Goal: Task Accomplishment & Management: Manage account settings

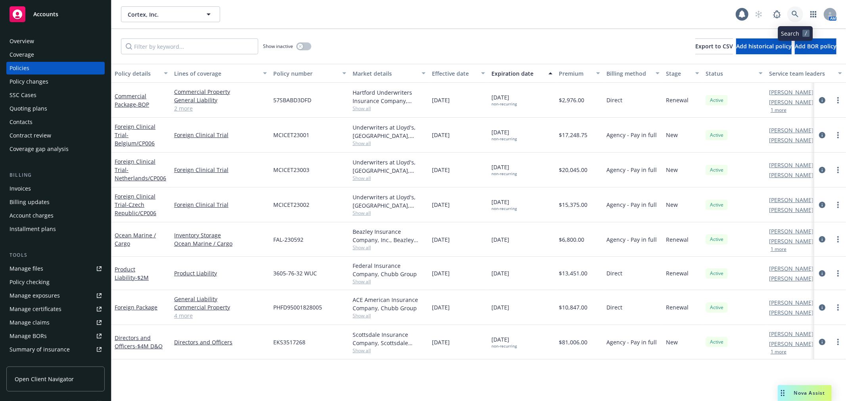
click at [794, 13] on icon at bounding box center [795, 14] width 7 height 7
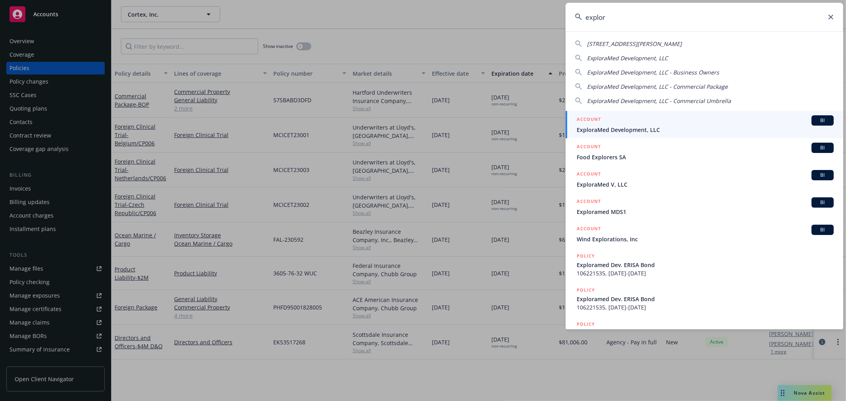
type input "explor"
click at [638, 124] on div "ACCOUNT BI" at bounding box center [705, 120] width 257 height 10
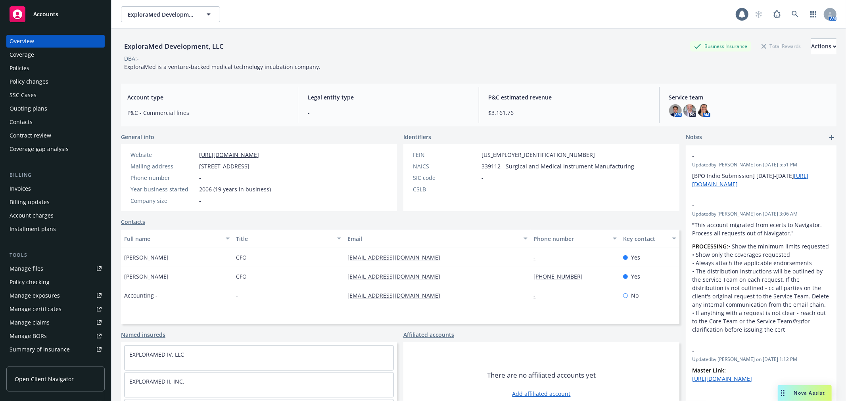
click at [49, 71] on div "Policies" at bounding box center [56, 68] width 92 height 13
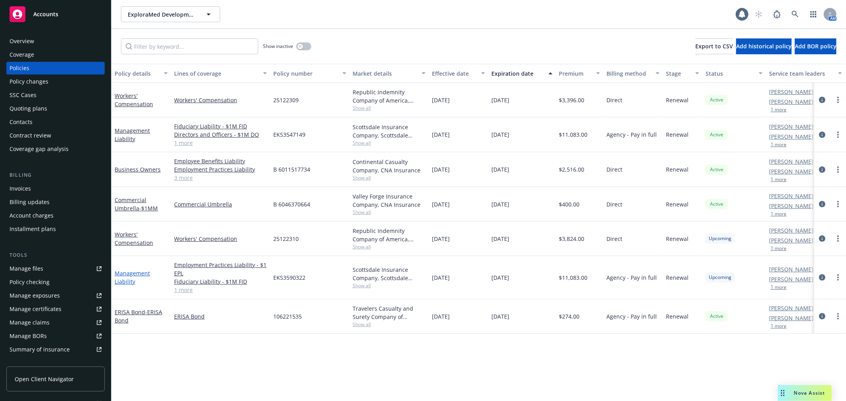
click at [141, 274] on link "Management Liability" at bounding box center [132, 278] width 35 height 16
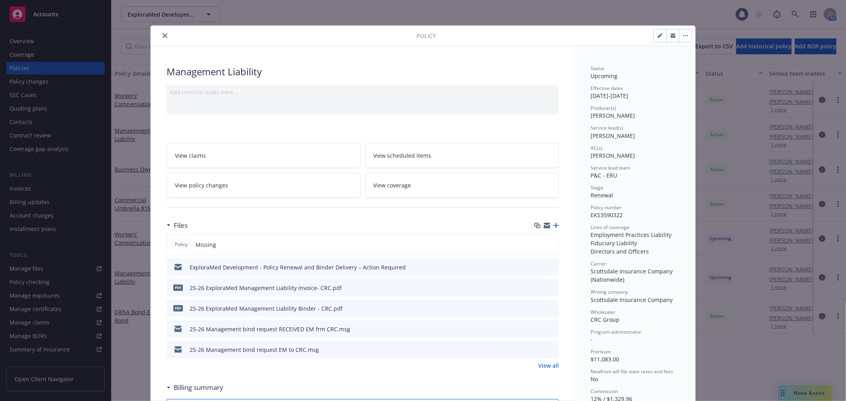
click at [553, 223] on icon "button" at bounding box center [556, 226] width 6 height 6
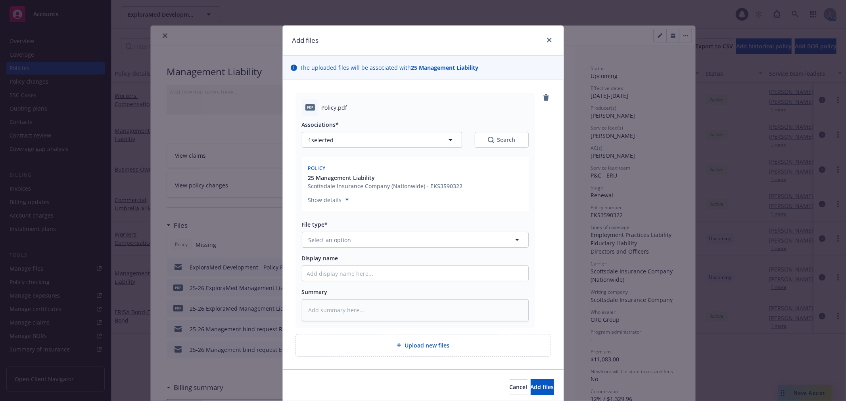
click at [401, 248] on div "Associations* 1 selected Search Policy 25 Management Liability Scottsdale Insur…" at bounding box center [415, 218] width 227 height 205
click at [403, 241] on button "Select an option" at bounding box center [415, 240] width 227 height 16
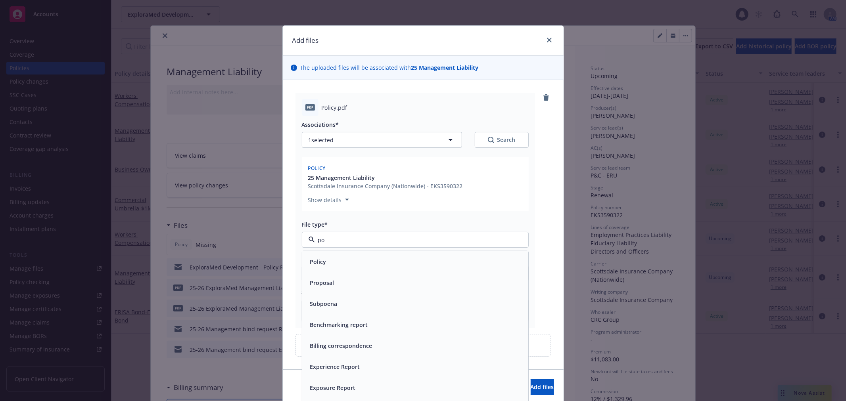
type input "pol"
click at [380, 254] on div "Policy" at bounding box center [415, 261] width 226 height 21
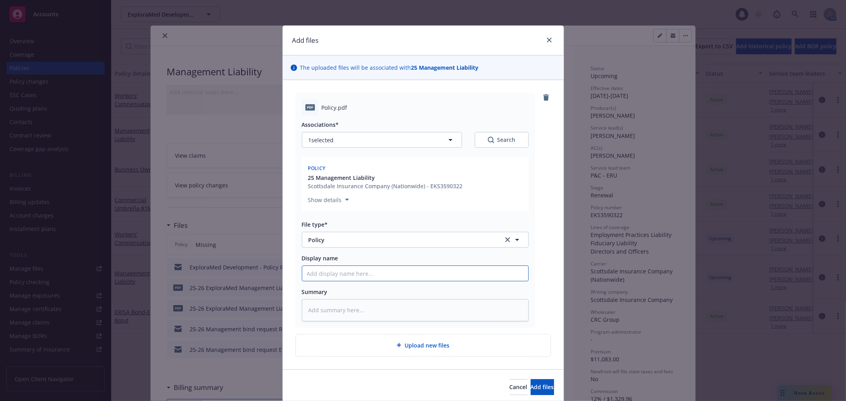
click at [359, 280] on input "Display name" at bounding box center [415, 273] width 226 height 15
type textarea "x"
type input "2"
type textarea "x"
type input "25"
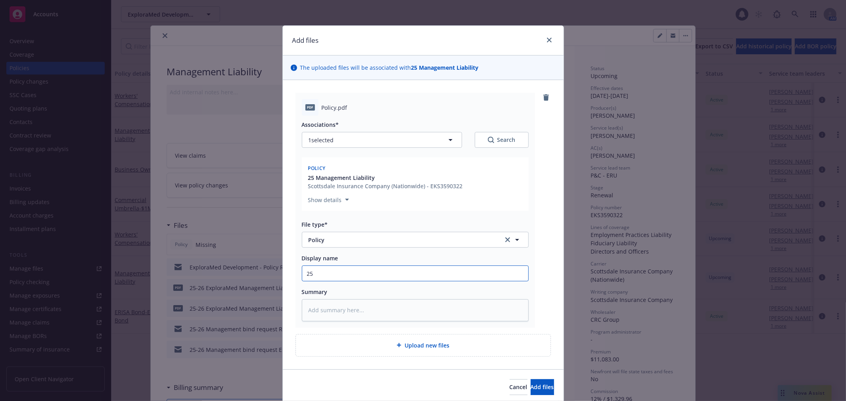
type textarea "x"
type input "25-"
type textarea "x"
type input "25-2"
type textarea "x"
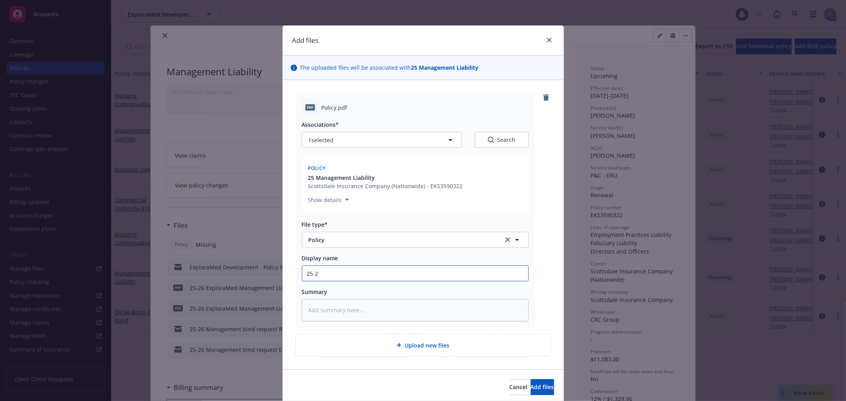
type input "25-26"
type textarea "x"
type input "25-26"
type textarea "x"
type input "25-26 E"
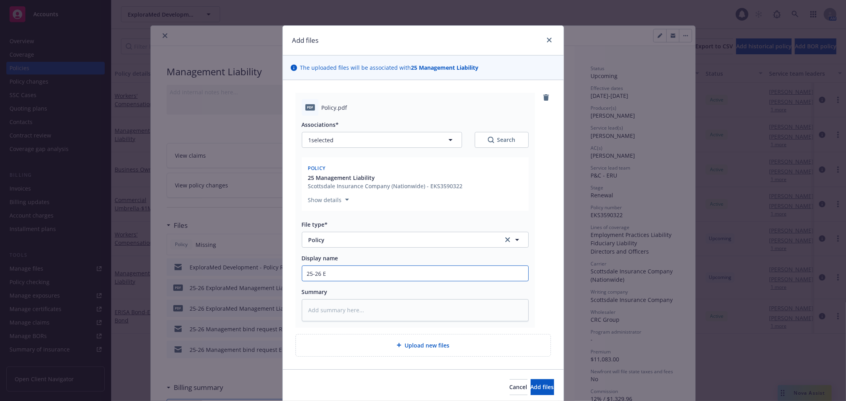
type textarea "x"
type input "25-26 Exp"
type textarea "x"
type input "25-26 Expl"
type textarea "x"
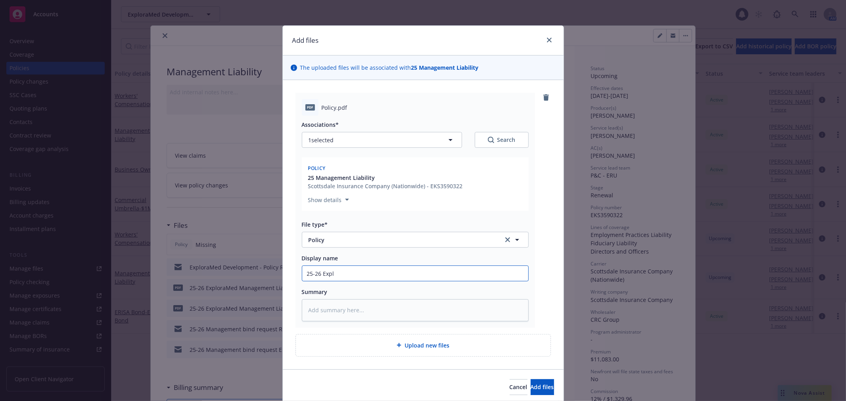
type input "25-26 Expli"
type textarea "x"
type input "25-26 Expl"
type textarea "x"
type input "25-26 Explor"
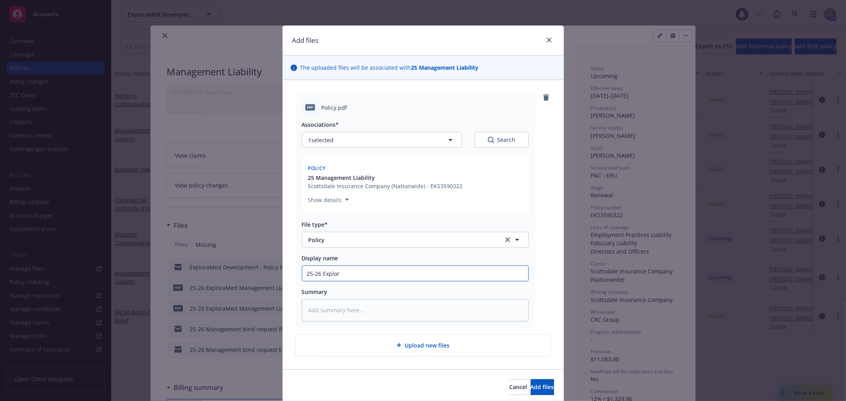
type textarea "x"
type input "25-26 Explora"
type textarea "x"
type input "25-26 Explora"
type textarea "x"
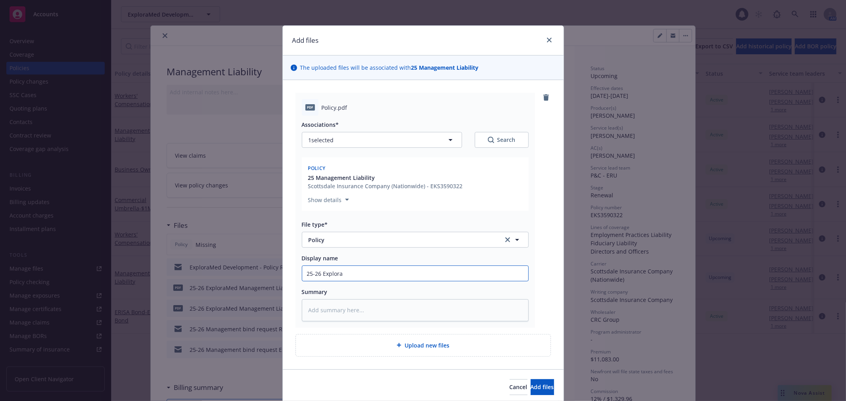
type input "25-26 ExploraM"
type textarea "x"
type input "25-26 ExploraMe"
type textarea "x"
type input "25-26 ExploraMed"
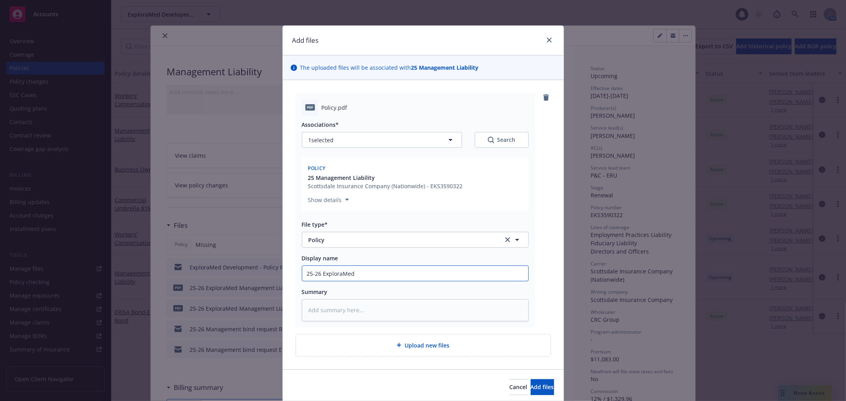
type textarea "x"
type input "25-26 ExploraMed"
type textarea "x"
type input "25-26 ExploraMed D"
type textarea "x"
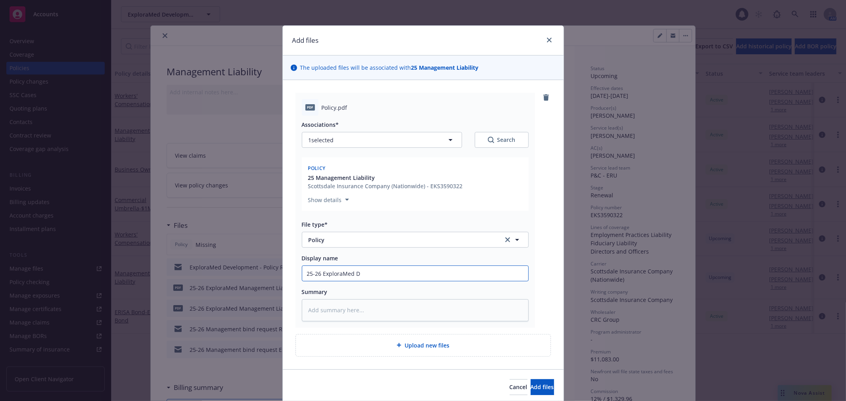
type input "25-26 ExploraMed De"
type textarea "x"
type input "25-26 ExploraMed Dev"
type textarea "x"
type input "25-26 ExploraMed [PERSON_NAME]"
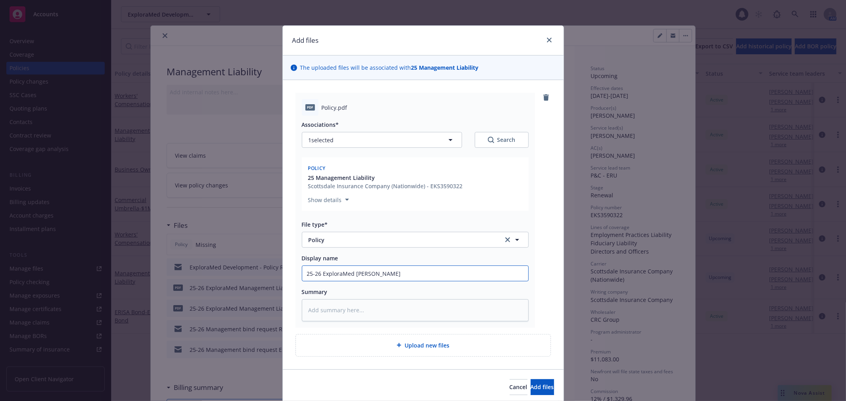
type textarea "x"
type input "25-26 ExploraMed Devlep"
type textarea "x"
type input "25-26 ExploraMed [PERSON_NAME]"
type textarea "x"
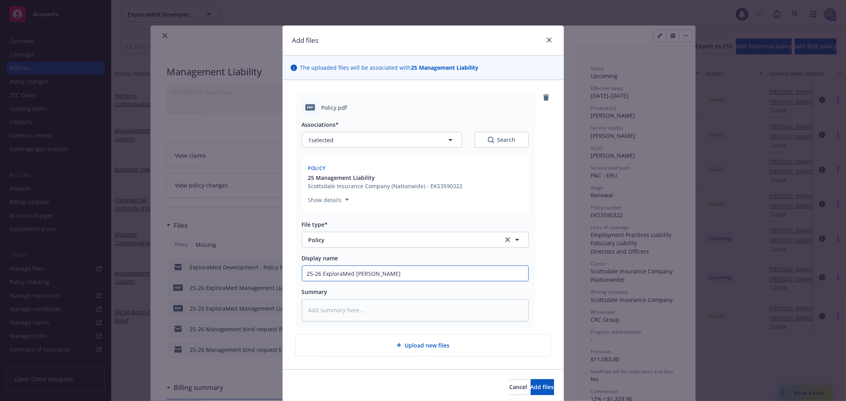
type input "25-26 ExploraMed Devl"
type textarea "x"
type input "25-26 ExploraMed Dev"
type textarea "x"
type input "25-26 ExploraMed Deve"
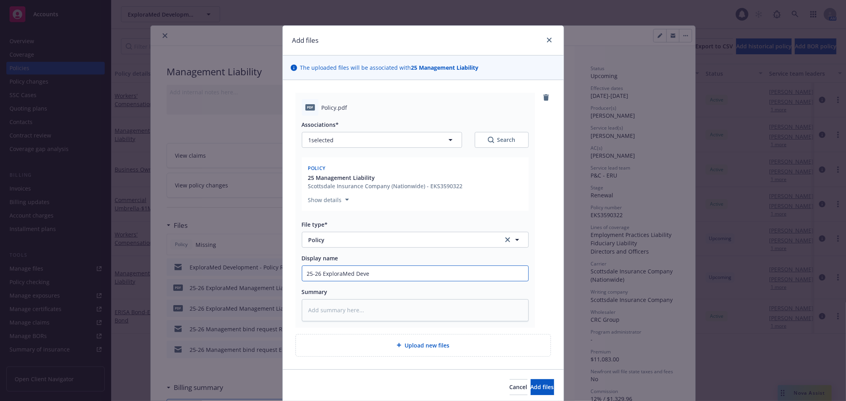
type textarea "x"
type input "25-26 ExploraMed Devel"
type textarea "x"
type input "25-26 ExploraMed Develo"
type textarea "x"
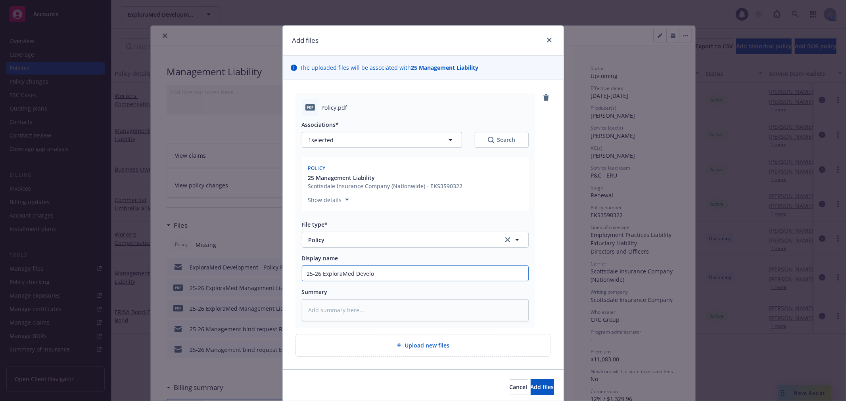
type input "25-26 ExploraMed Develop"
type textarea "x"
type input "25-26 ExploraMed Developm"
type textarea "x"
type input "25-26 ExploraMed Developmen"
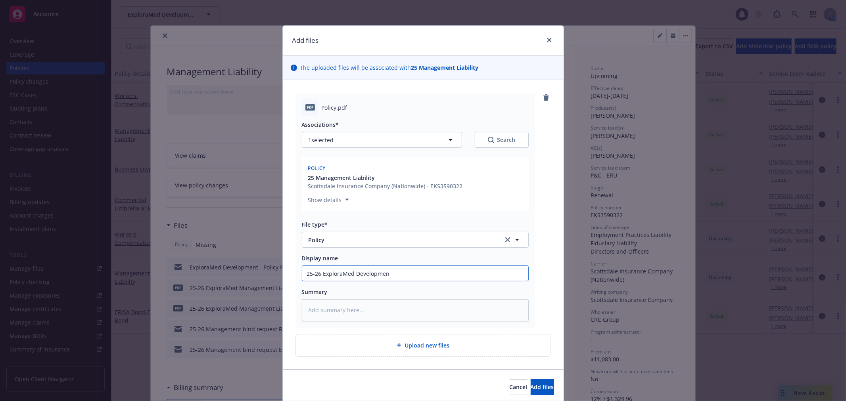
type textarea "x"
type input "25-26 ExploraMed Development"
type textarea "x"
type input "25-26 ExploraMed Development"
type textarea "x"
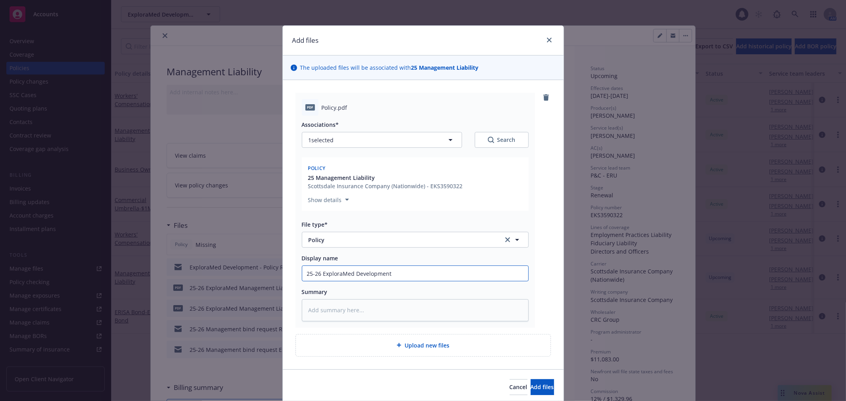
type input "25-26 ExploraMed Development L"
type textarea "x"
type input "25-26 ExploraMed Development LL"
type textarea "x"
type input "25-26 ExploraMed Development LLC"
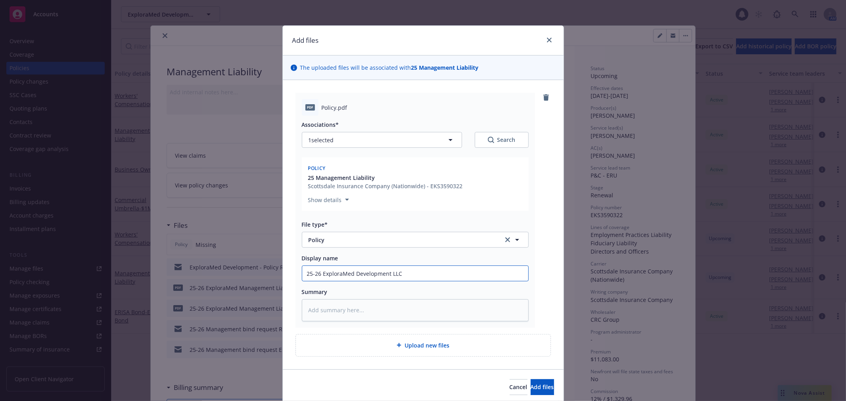
type textarea "x"
type input "25-26 ExploraMed Development LLC"
type textarea "x"
type input "25-26 ExploraMed Development LLC M"
type textarea "x"
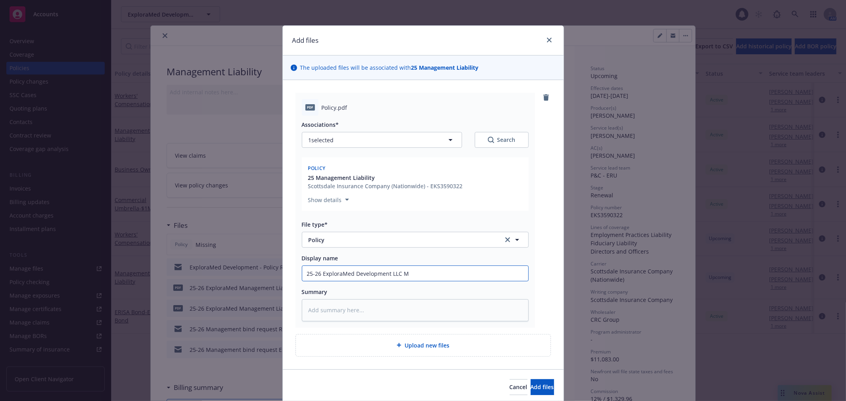
type input "25-26 ExploraMed Development LLC Ma"
type textarea "x"
type input "25-26 ExploraMed Development LLC Man"
type textarea "x"
type input "25-26 ExploraMed Development LLC Mang"
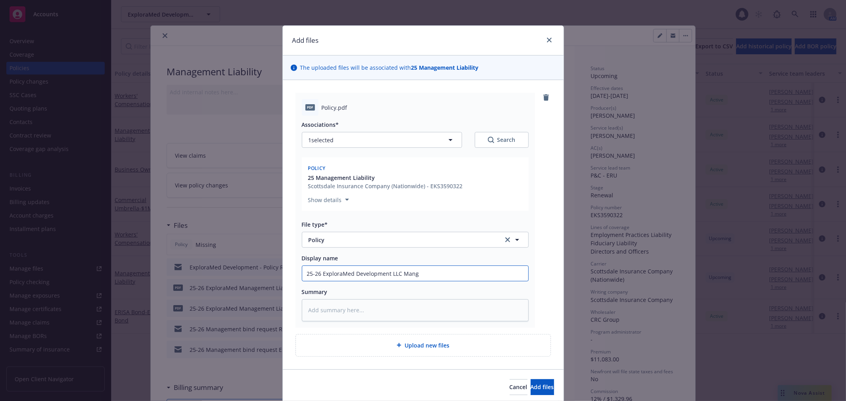
type textarea "x"
type input "25-26 ExploraMed Development LLC Mange"
type textarea "x"
type input "25-26 ExploraMed Development LLC Mang"
type textarea "x"
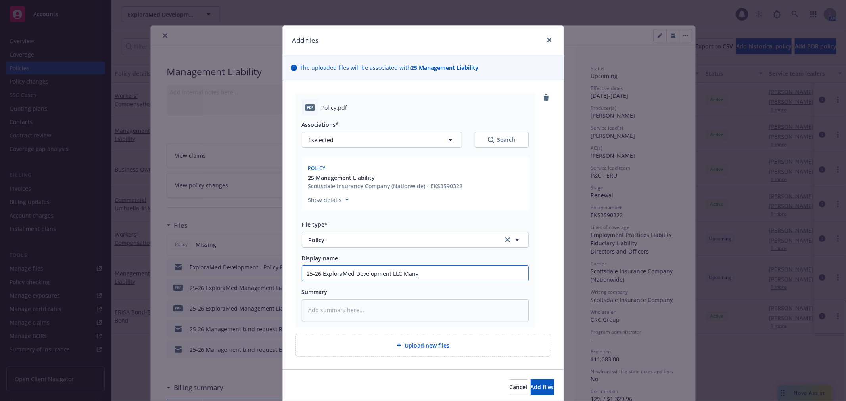
type input "25-26 ExploraMed Development LLC Man"
type textarea "x"
type input "25-26 ExploraMed Development LLC Mana"
type textarea "x"
type input "25-26 ExploraMed Development LLC Manag"
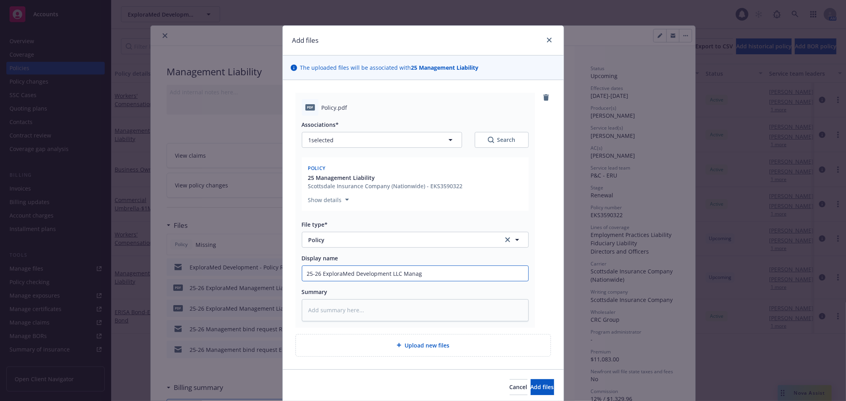
type textarea "x"
type input "25-26 ExploraMed Development LLC [GEOGRAPHIC_DATA]"
type textarea "x"
type input "25-26 ExploraMed Development LLC Manageme"
type textarea "x"
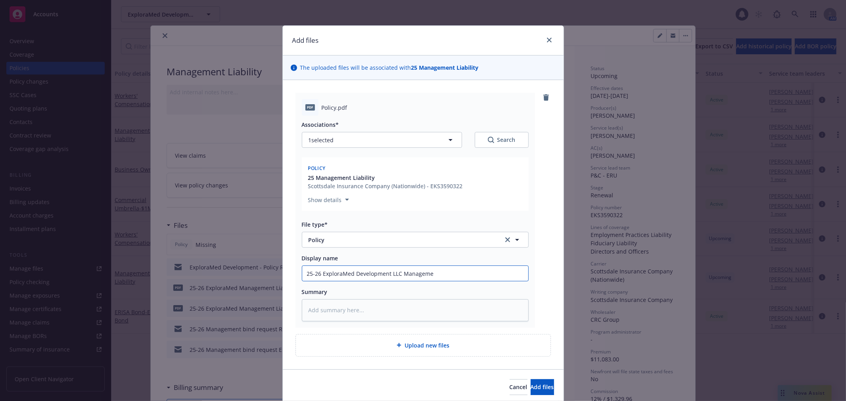
type input "25-26 ExploraMed Development LLC Managemen"
type textarea "x"
type input "25-26 ExploraMed Development LLC Management"
type textarea "x"
type input "25-26 ExploraMed Development LLC Management"
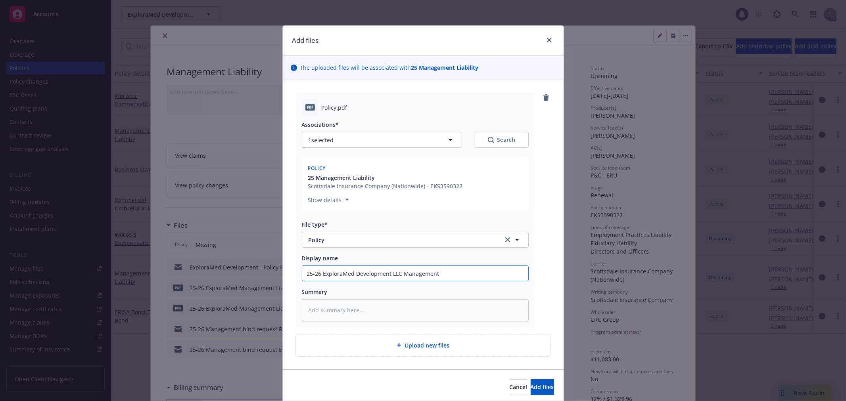
type textarea "x"
type input "25-26 ExploraMed Development LLC Management L"
type textarea "x"
type input "25-26 ExploraMed Development LLC Management Li"
type textarea "x"
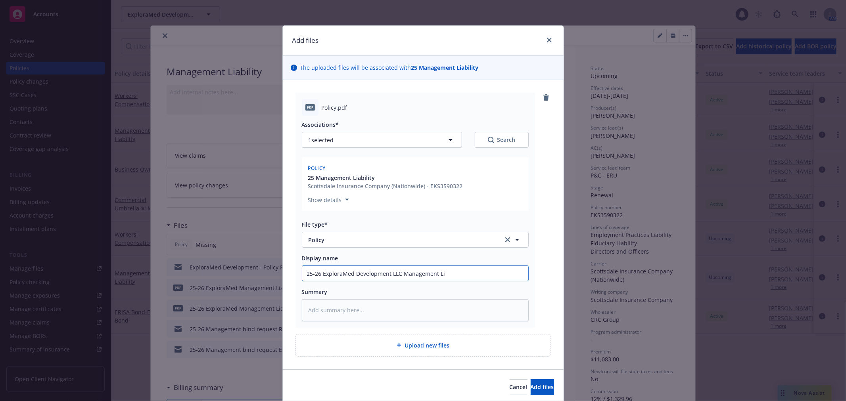
type input "25-26 ExploraMed Development LLC Management Lib"
type textarea "x"
type input "25-26 ExploraMed Development LLC Management Liba"
type textarea "x"
type input "25-26 ExploraMed Development LLC Management Liba="
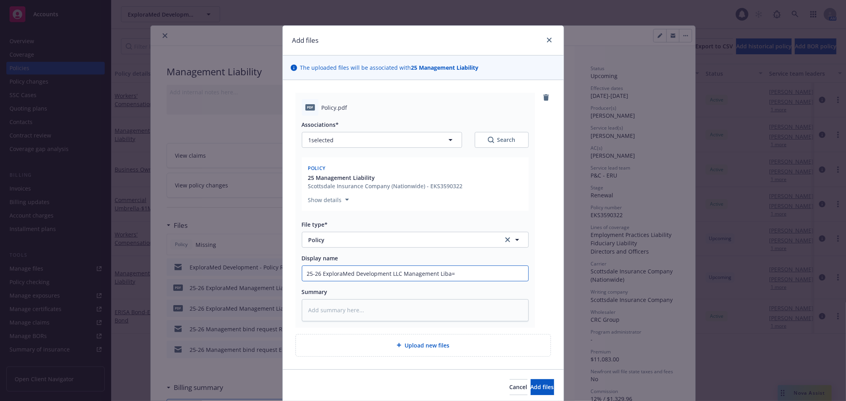
type textarea "x"
type input "25-26 ExploraMed Development LLC Management Liba"
type textarea "x"
type input "25-26 ExploraMed Development LLC Management Lib"
type textarea "x"
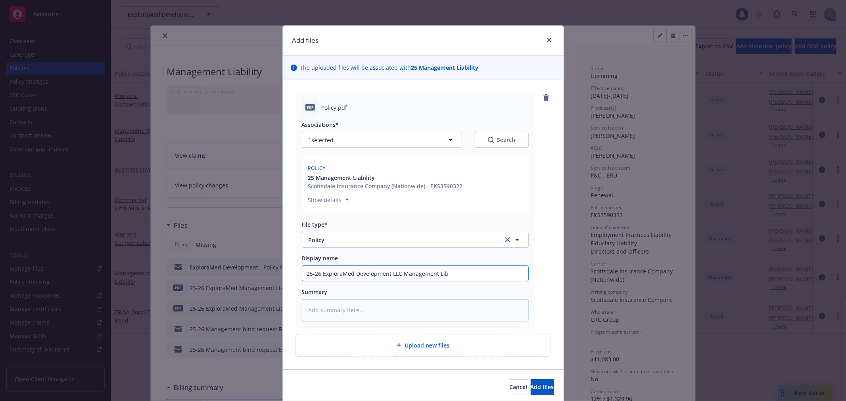
type input "25-26 ExploraMed Development LLC Management Li"
type textarea "x"
type input "25-26 ExploraMed Development LLC Management Lia"
type textarea "x"
type input "25-26 ExploraMed Development LLC Management Liab"
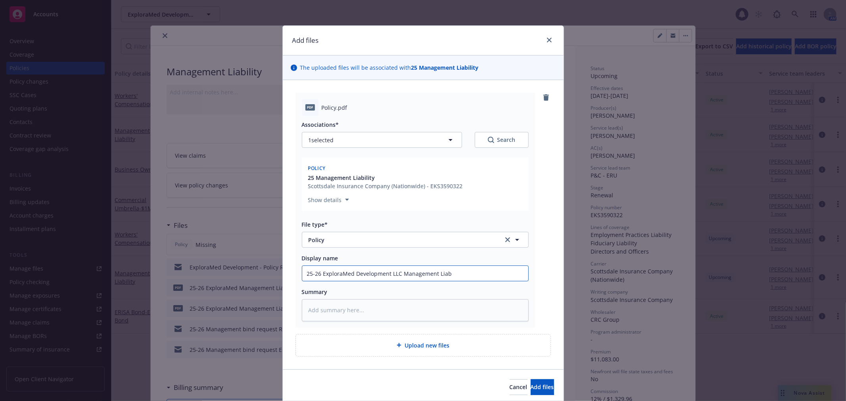
type textarea "x"
type input "25-26 ExploraMed Development LLC Management [GEOGRAPHIC_DATA]"
type textarea "x"
type input "25-26 ExploraMed Development LLC Management Liabil"
type textarea "x"
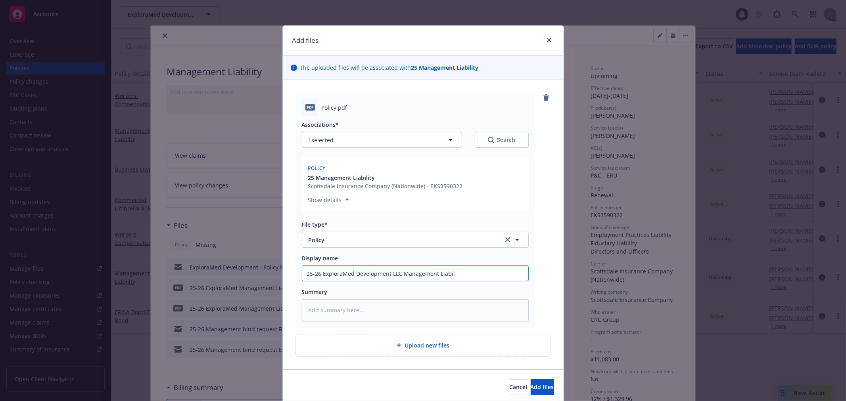
type input "25-26 ExploraMed Development LLC Management Liabili"
type textarea "x"
type input "25-26 ExploraMed Development LLC Management Liabilit"
type textarea "x"
type input "25-26 ExploraMed Development LLC Management Liability"
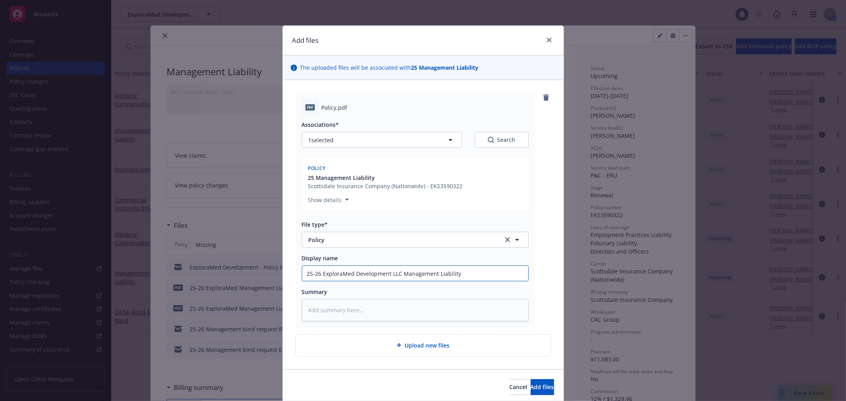
type textarea "x"
type input "25-26 ExploraMed Development LLC Management Liability P"
type textarea "x"
type input "25-26 ExploraMed Development LLC Management Liability Po"
type textarea "x"
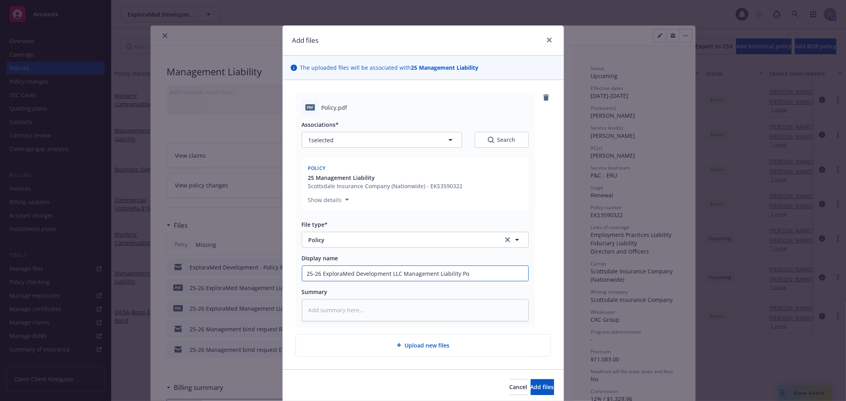
type input "25-26 ExploraMed Development LLC Management Liability Pol"
type textarea "x"
type input "25-26 ExploraMed Development LLC Management Liability Poli"
type textarea "x"
type input "25-26 ExploraMed Development LLC Management Liability Policy"
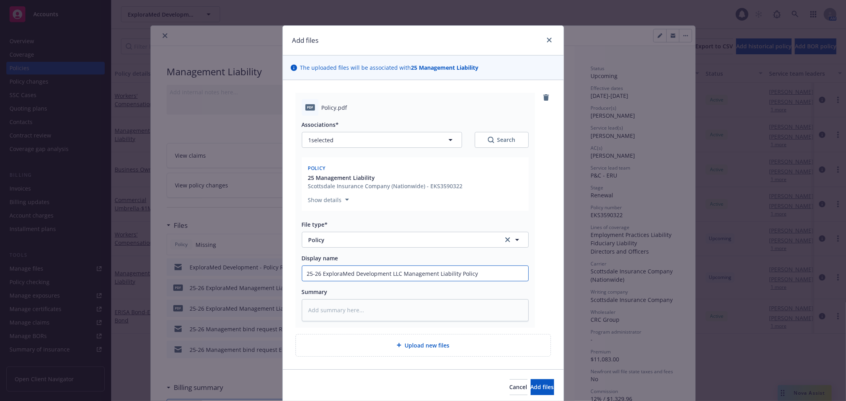
type textarea "x"
type input "25-26 ExploraMed Development LLC Management Liability Policy"
type textarea "x"
type input "25-26 ExploraMed Development LLC Management Liability Policy -"
type textarea "x"
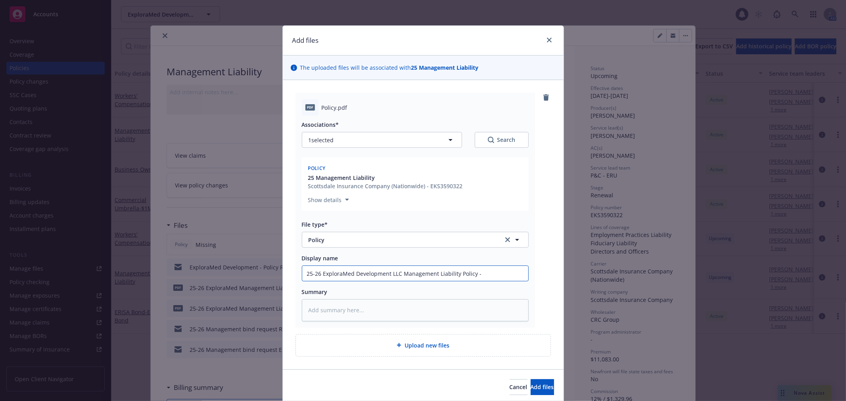
type input "25-26 ExploraMed Development LLC Management Liability Policy -"
type textarea "x"
type input "25-26 ExploraMed Development LLC Management Liability Policy - S"
type textarea "x"
type input "25-26 ExploraMed Development LLC Management Liability Policy -"
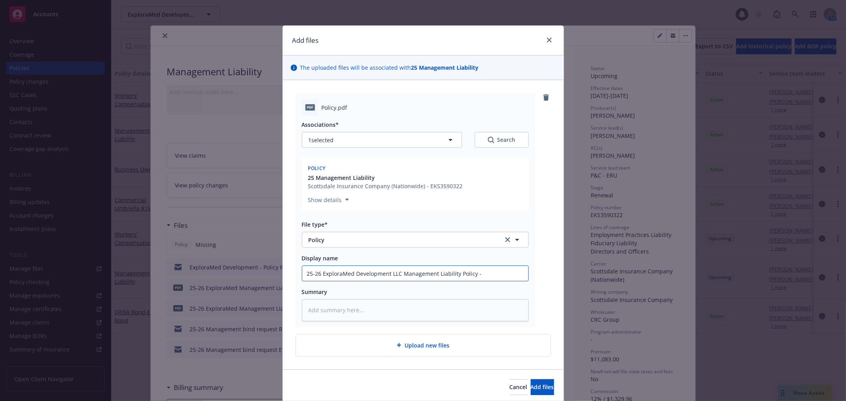
type textarea "x"
type input "25-26 ExploraMed Development LLC Management Liability Policy - S"
type textarea "x"
type input "25-26 ExploraMed Development LLC Management Liability Policy - Sc"
type textarea "x"
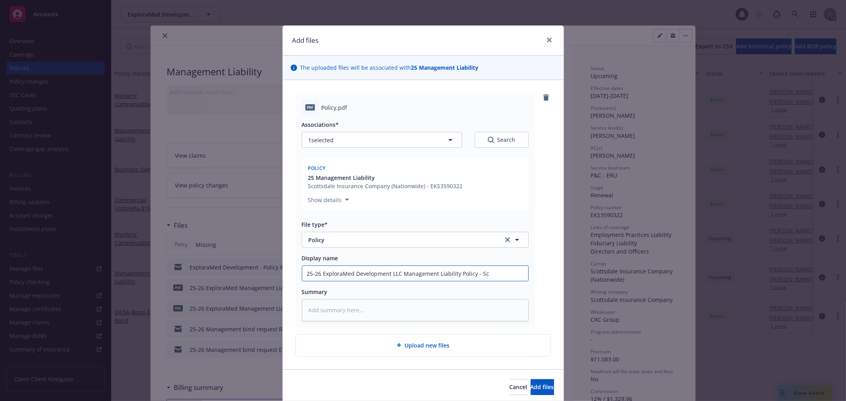
type input "25-26 ExploraMed Development LLC Management Liability Policy - Sco"
type textarea "x"
type input "25-26 ExploraMed Development LLC Management Liability Policy - [PERSON_NAME]"
type textarea "x"
type input "25-26 ExploraMed Development LLC Management Liability Policy - Scots"
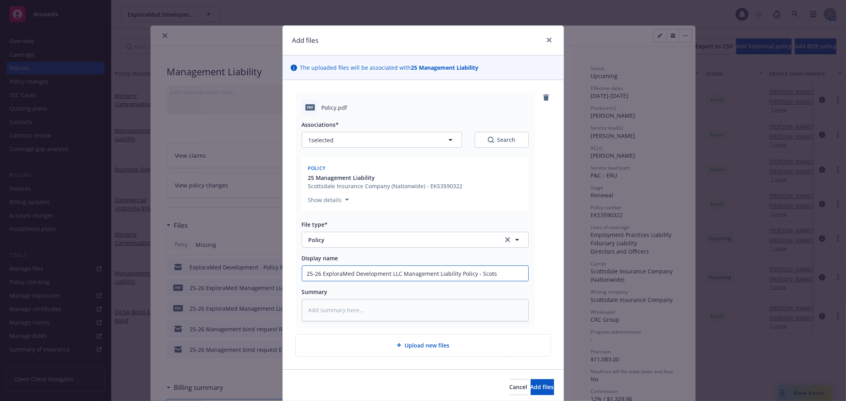
type textarea "x"
type input "25-26 ExploraMed Development LLC Management Liability Policy - [PERSON_NAME]"
type textarea "x"
type input "25-26 ExploraMed Development LLC Management Liability Policy - [PERSON_NAME]"
type textarea "x"
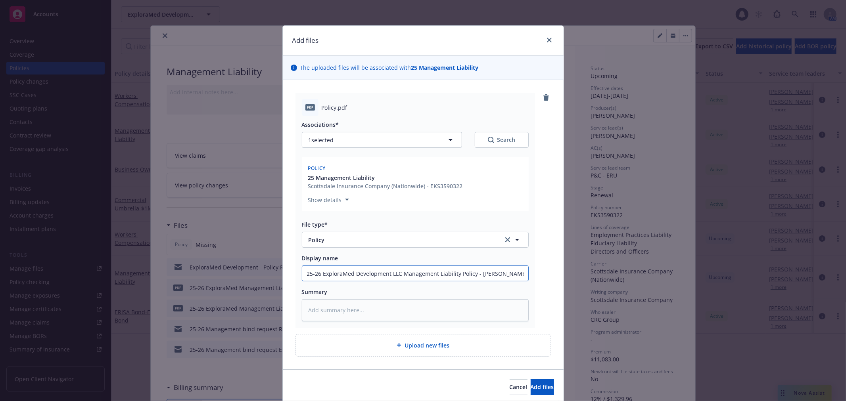
type input "25-26 ExploraMed Development LLC Management Liability Policy - Scotts"
type textarea "x"
type input "25-26 ExploraMed Development LLC Management Liability Policy - [GEOGRAPHIC_DATA]"
type textarea "x"
type input "25-26 ExploraMed Development LLC Management Liability Policy - [GEOGRAPHIC_DATA]"
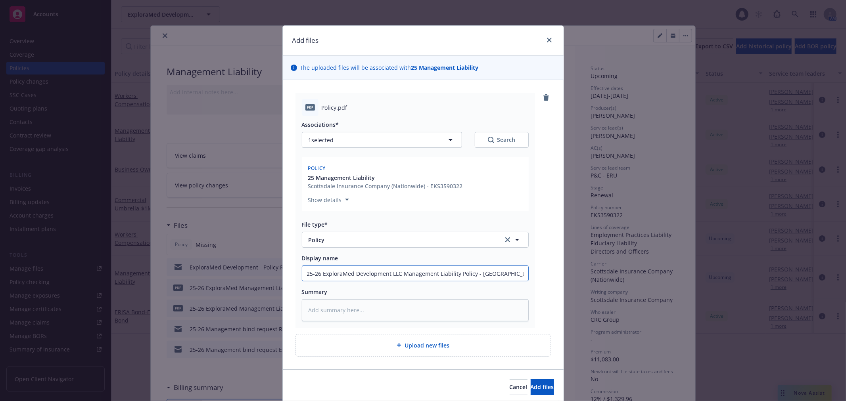
type textarea "x"
type input "25-26 ExploraMed Development LLC Management Liability Policy - [GEOGRAPHIC_DATA]"
type textarea "x"
type input "25-26 ExploraMed Development LLC Management Liability Policy - [GEOGRAPHIC_DATA]"
click at [531, 383] on span "Add files" at bounding box center [542, 387] width 23 height 8
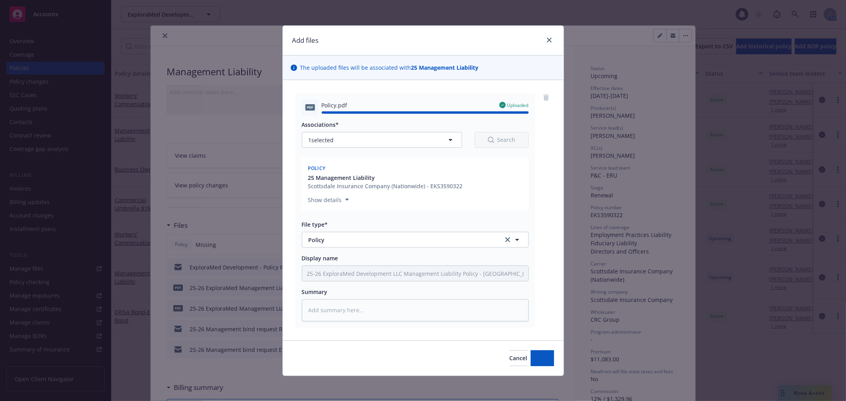
type textarea "x"
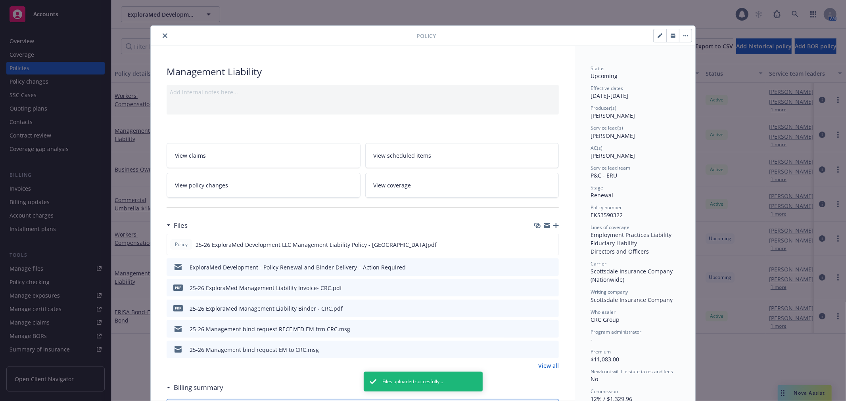
click at [683, 32] on button "button" at bounding box center [685, 35] width 13 height 13
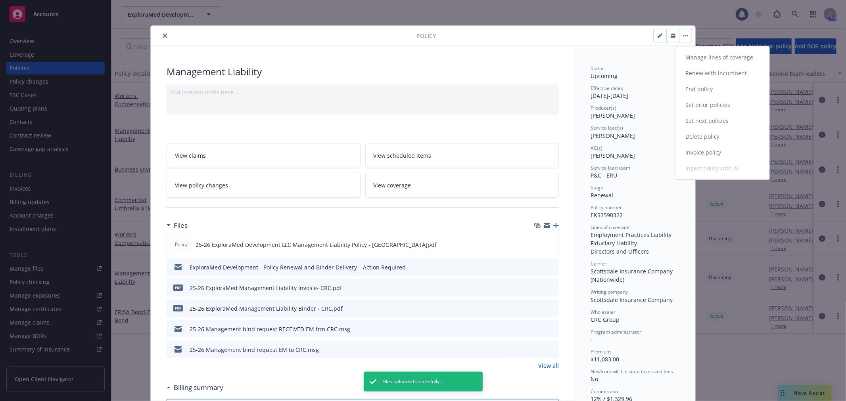
click at [728, 169] on div "Manage lines of coverage Renew with incumbent End policy Set prior policies Set…" at bounding box center [722, 113] width 93 height 127
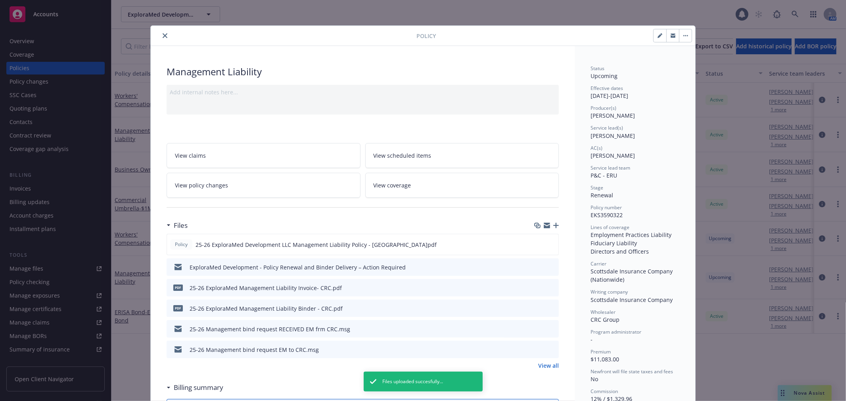
click at [683, 30] on button "button" at bounding box center [685, 35] width 13 height 13
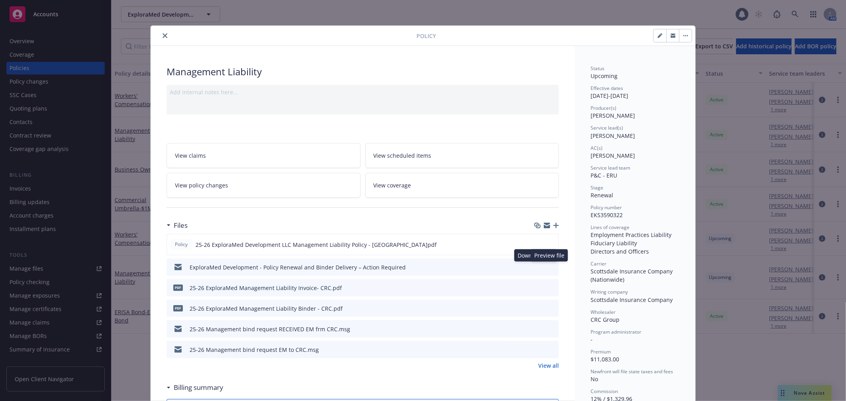
click at [537, 267] on icon "download file" at bounding box center [538, 267] width 6 height 6
click at [681, 36] on button "button" at bounding box center [685, 35] width 13 height 13
click at [666, 33] on button "button" at bounding box center [672, 35] width 13 height 13
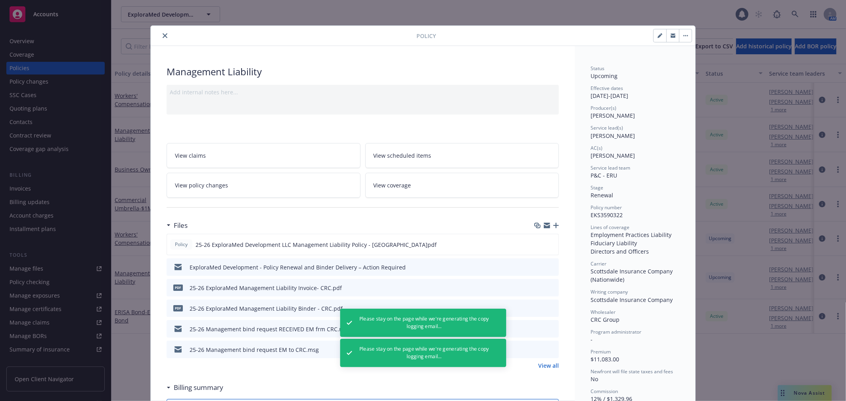
click at [667, 33] on button "button" at bounding box center [672, 35] width 13 height 13
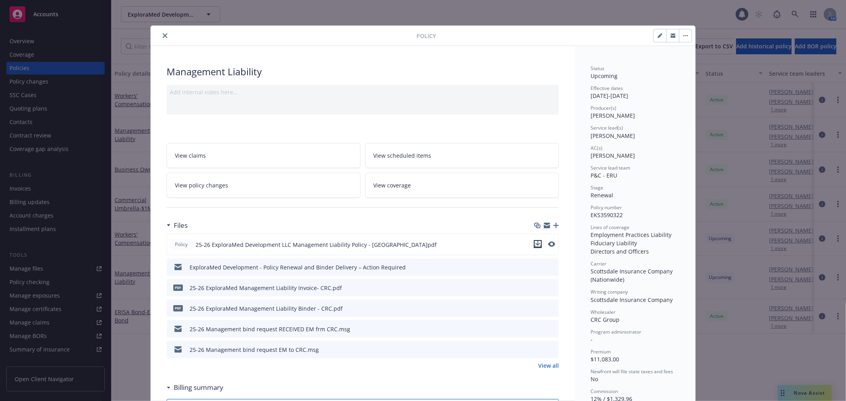
click at [537, 245] on icon "download file" at bounding box center [538, 244] width 6 height 6
drag, startPoint x: 723, startPoint y: 4, endPoint x: 728, endPoint y: 1, distance: 6.6
click at [725, 3] on div "Policy Management Liability Add internal notes here... View claims View schedul…" at bounding box center [423, 200] width 846 height 401
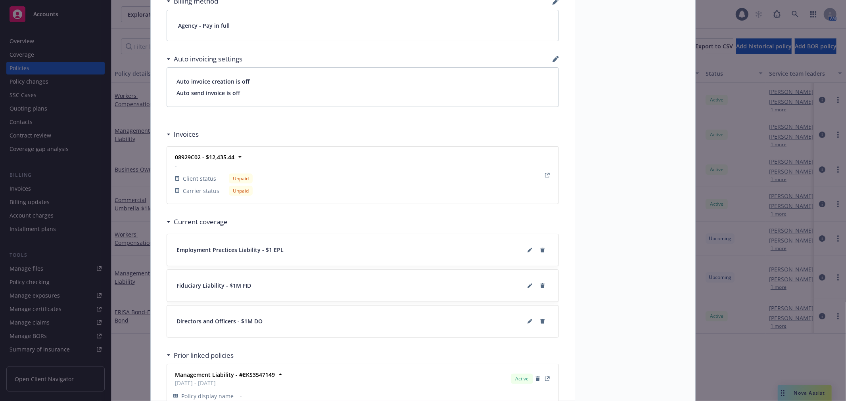
scroll to position [661, 0]
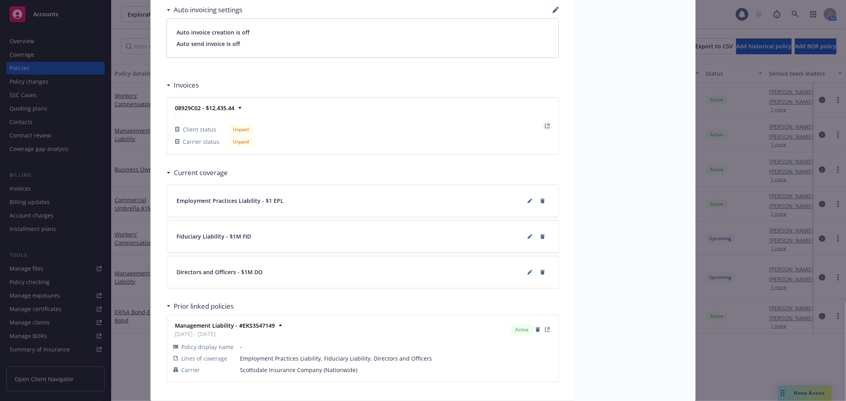
click at [547, 125] on icon "View Invoice" at bounding box center [548, 125] width 3 height 3
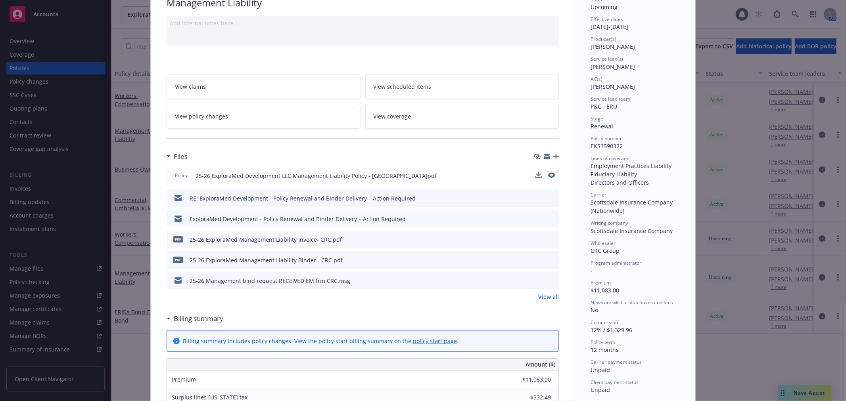
scroll to position [0, 0]
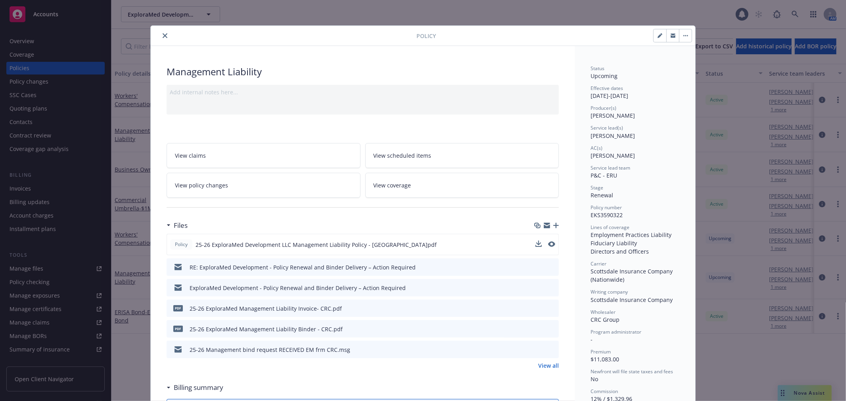
click at [159, 29] on div "Policy" at bounding box center [423, 36] width 545 height 20
click at [159, 31] on div at bounding box center [285, 36] width 263 height 10
click at [163, 35] on icon "close" at bounding box center [165, 35] width 5 height 5
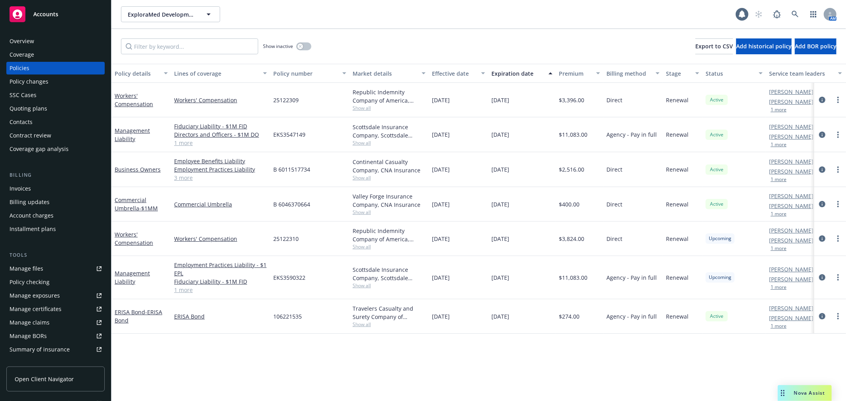
click at [46, 109] on div "Quoting plans" at bounding box center [56, 108] width 92 height 13
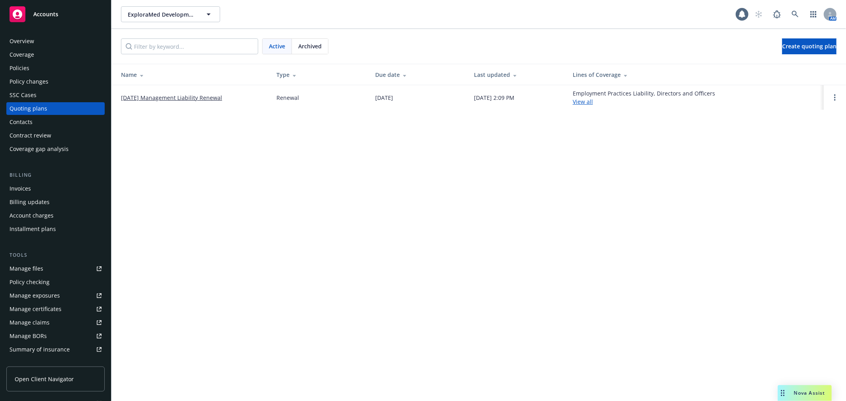
drag, startPoint x: 172, startPoint y: 98, endPoint x: 258, endPoint y: 121, distance: 89.1
click at [172, 98] on link "[DATE] Management Liability Renewal" at bounding box center [171, 98] width 101 height 8
